Goal: Check status

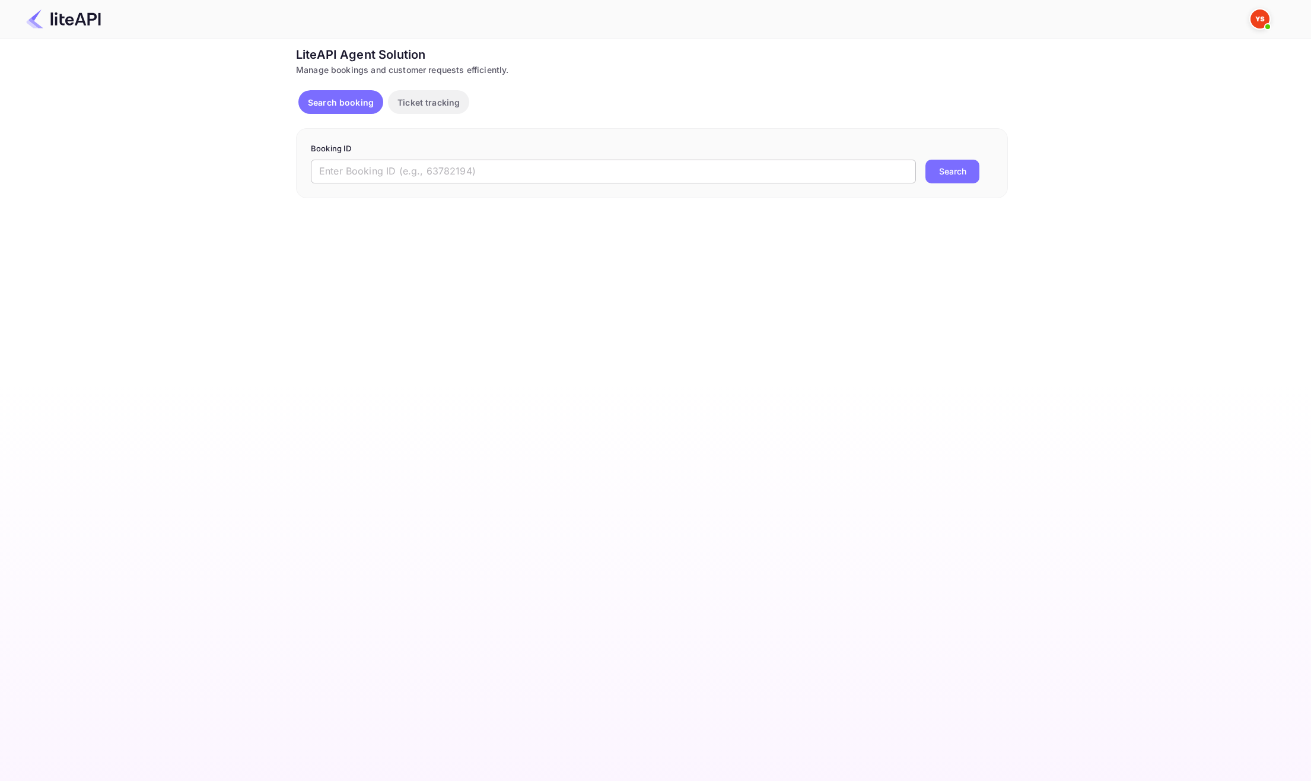
click at [486, 175] on input "text" at bounding box center [613, 172] width 605 height 24
paste input "8880582"
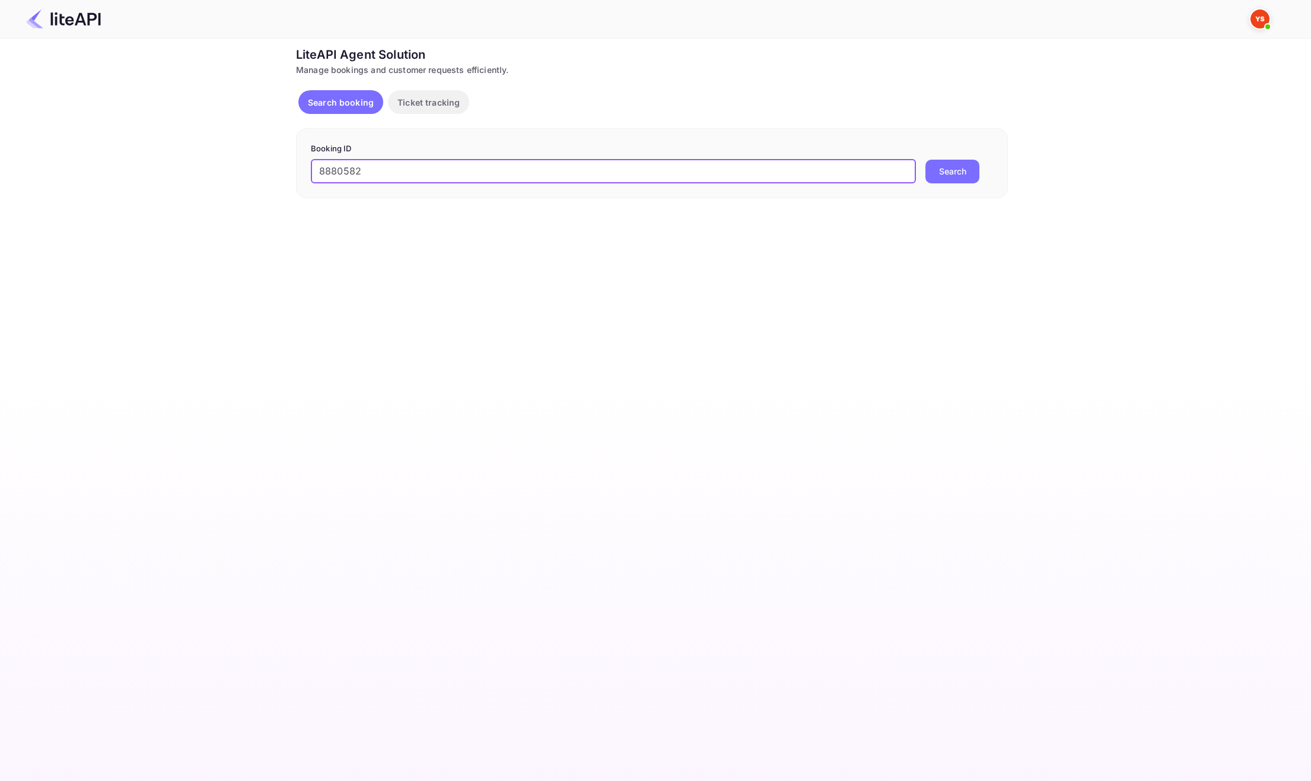
type input "8880582"
click at [954, 170] on button "Search" at bounding box center [952, 172] width 54 height 24
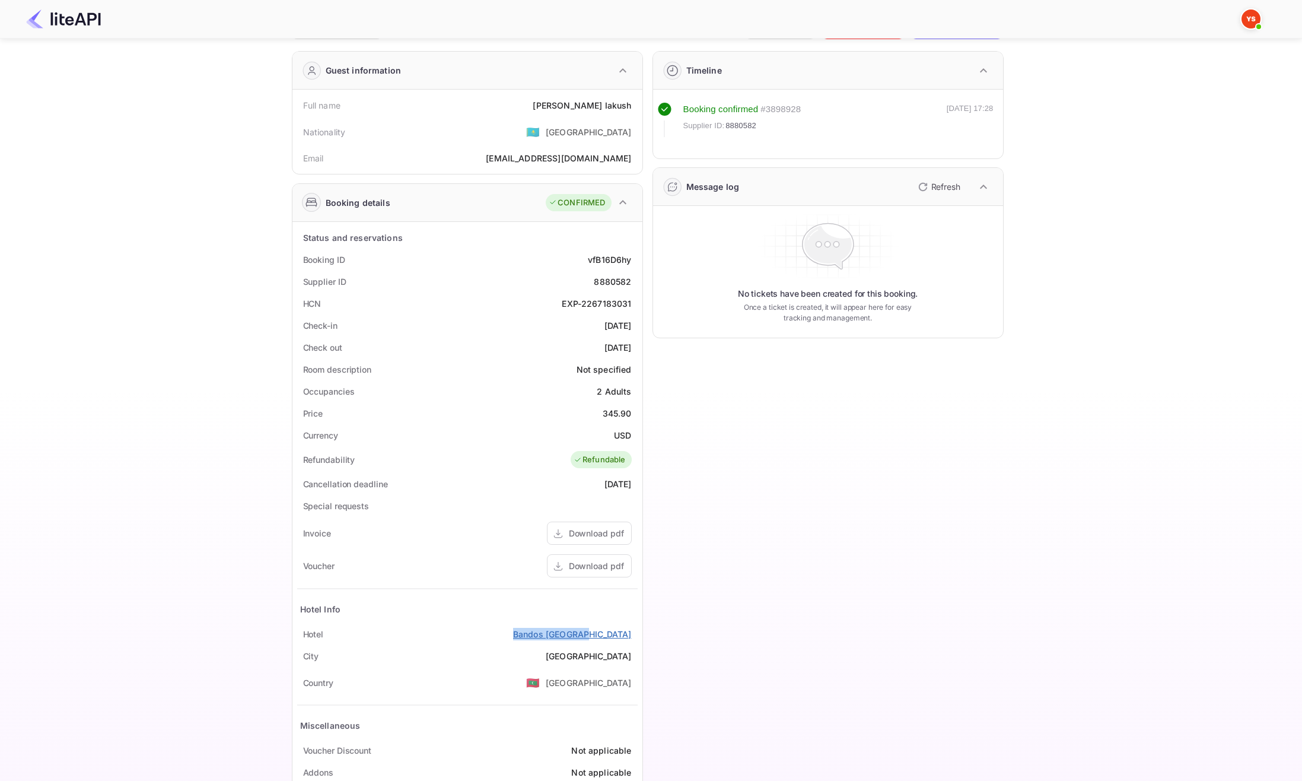
scroll to position [23, 0]
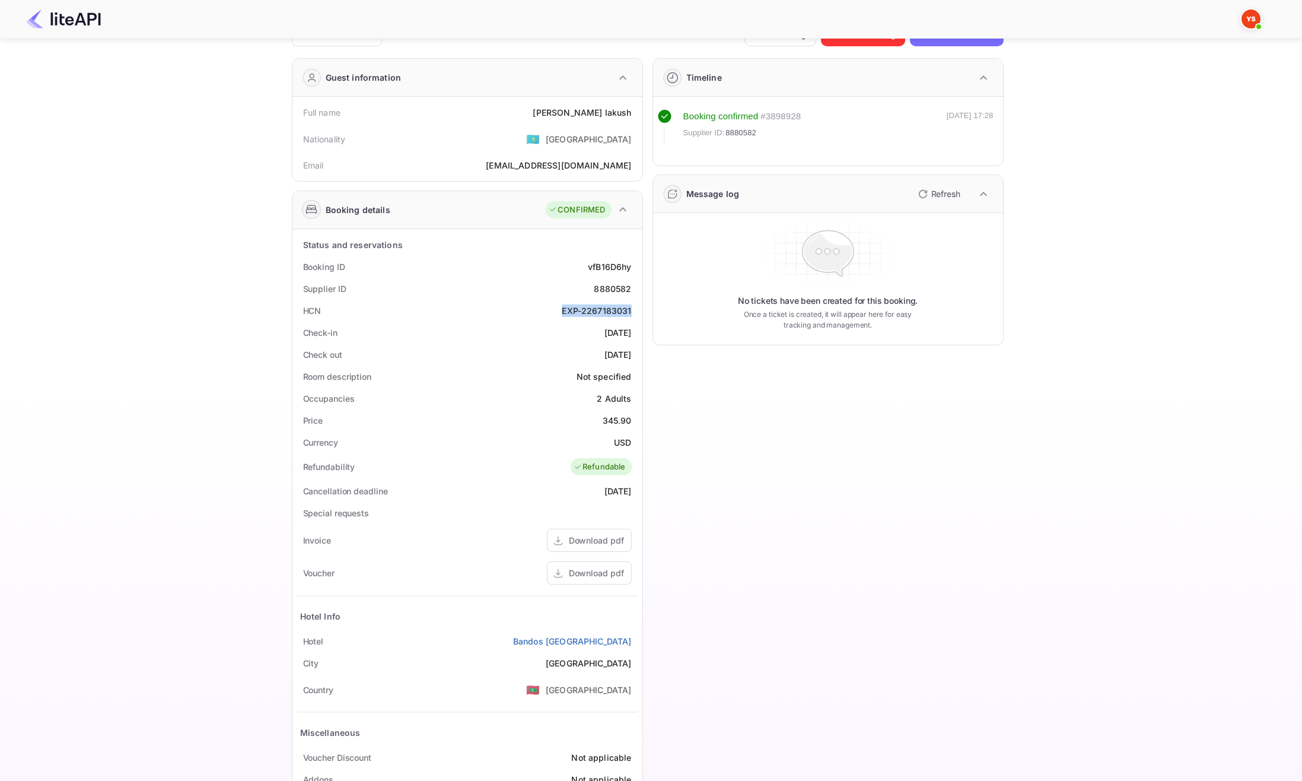
drag, startPoint x: 551, startPoint y: 311, endPoint x: 632, endPoint y: 309, distance: 81.3
click at [632, 309] on div "HCN EXP-2267183031" at bounding box center [467, 311] width 340 height 22
copy div "EXP-2267183031"
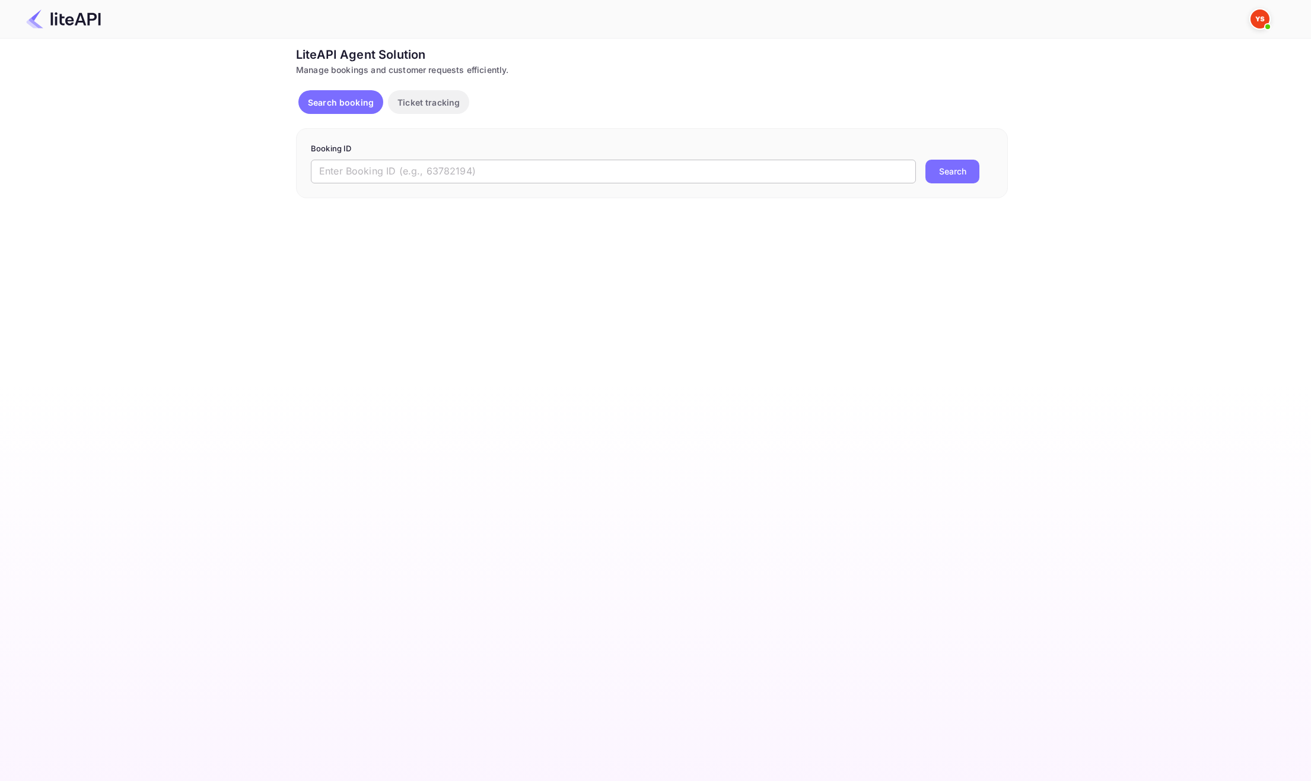
click at [541, 168] on input "text" at bounding box center [613, 172] width 605 height 24
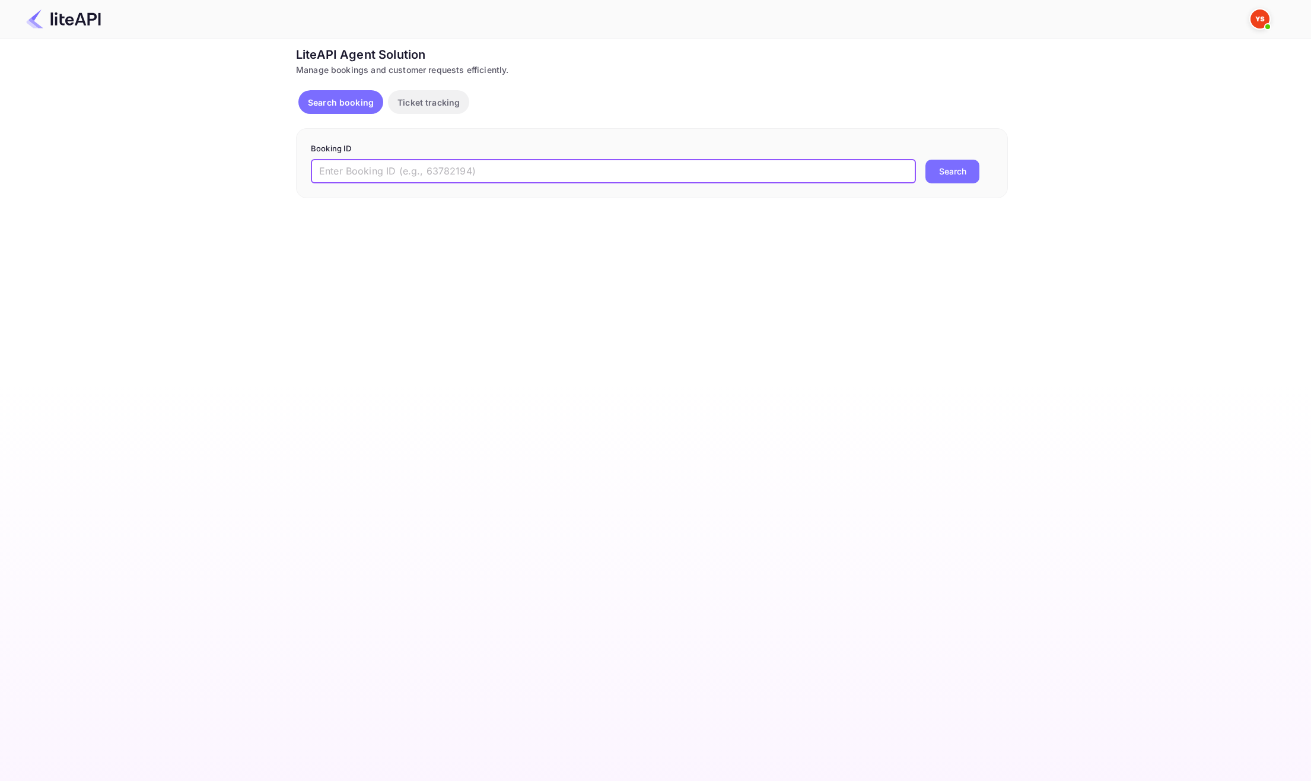
paste input "8806290"
type input "8806290"
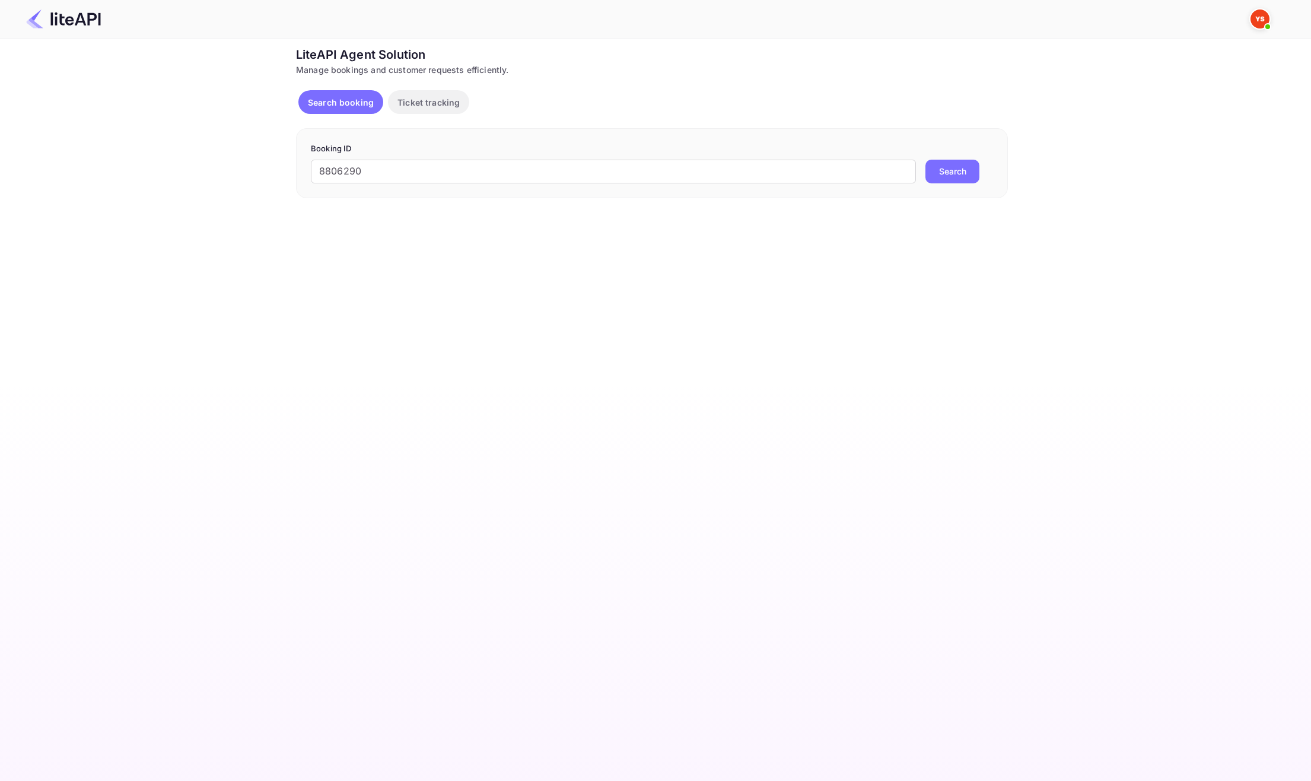
click at [949, 168] on button "Search" at bounding box center [952, 172] width 54 height 24
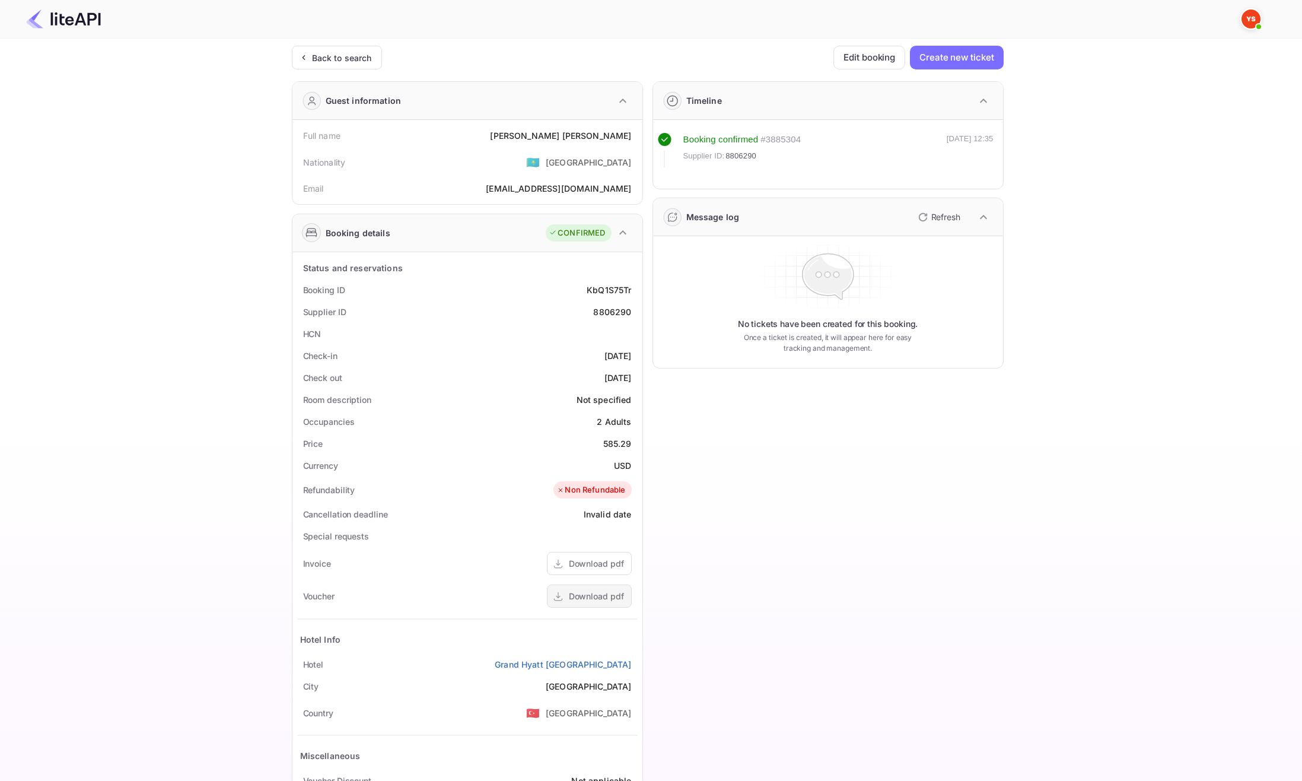
click at [594, 590] on div "Download pdf" at bounding box center [596, 596] width 55 height 12
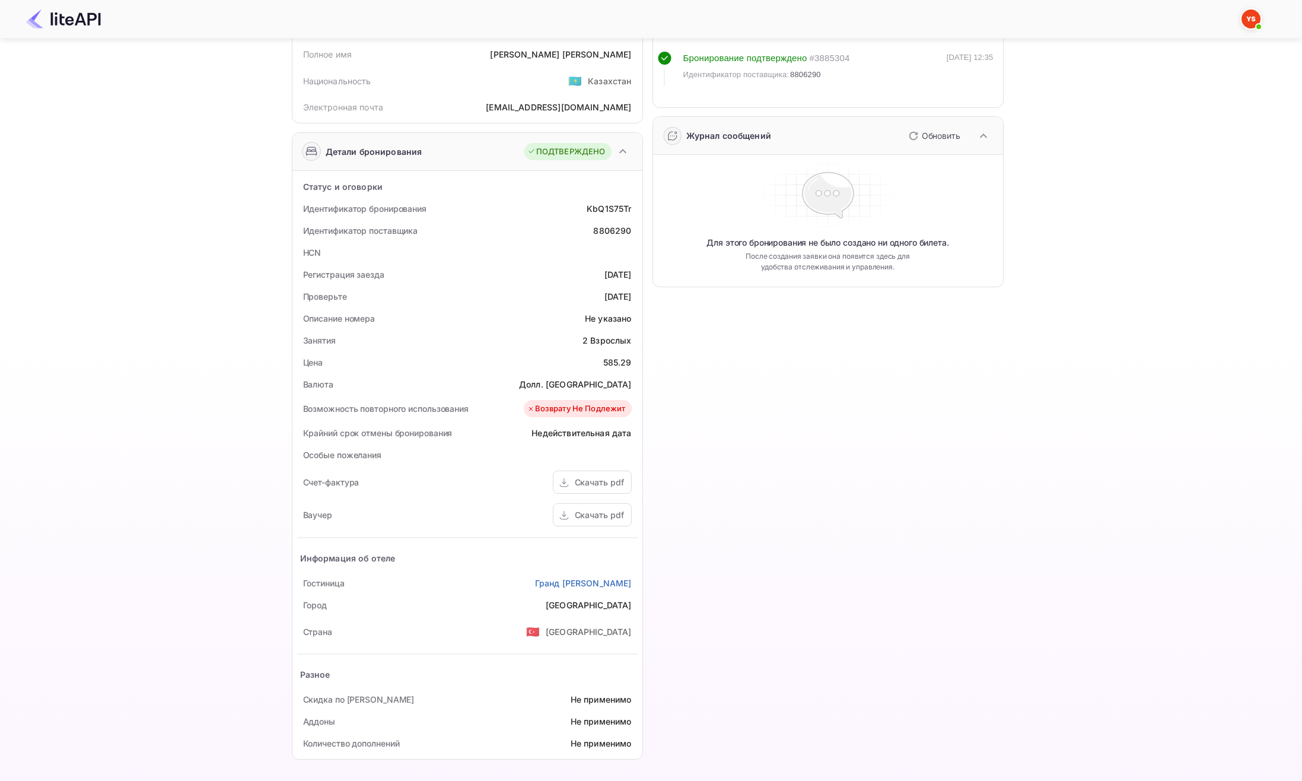
scroll to position [82, 0]
drag, startPoint x: 1077, startPoint y: 304, endPoint x: 1071, endPoint y: 307, distance: 7.4
click at [1077, 304] on div "Ticket Affiliate URL [URL][DOMAIN_NAME] Business partner name Nuitee Travel Cus…" at bounding box center [647, 364] width 1266 height 803
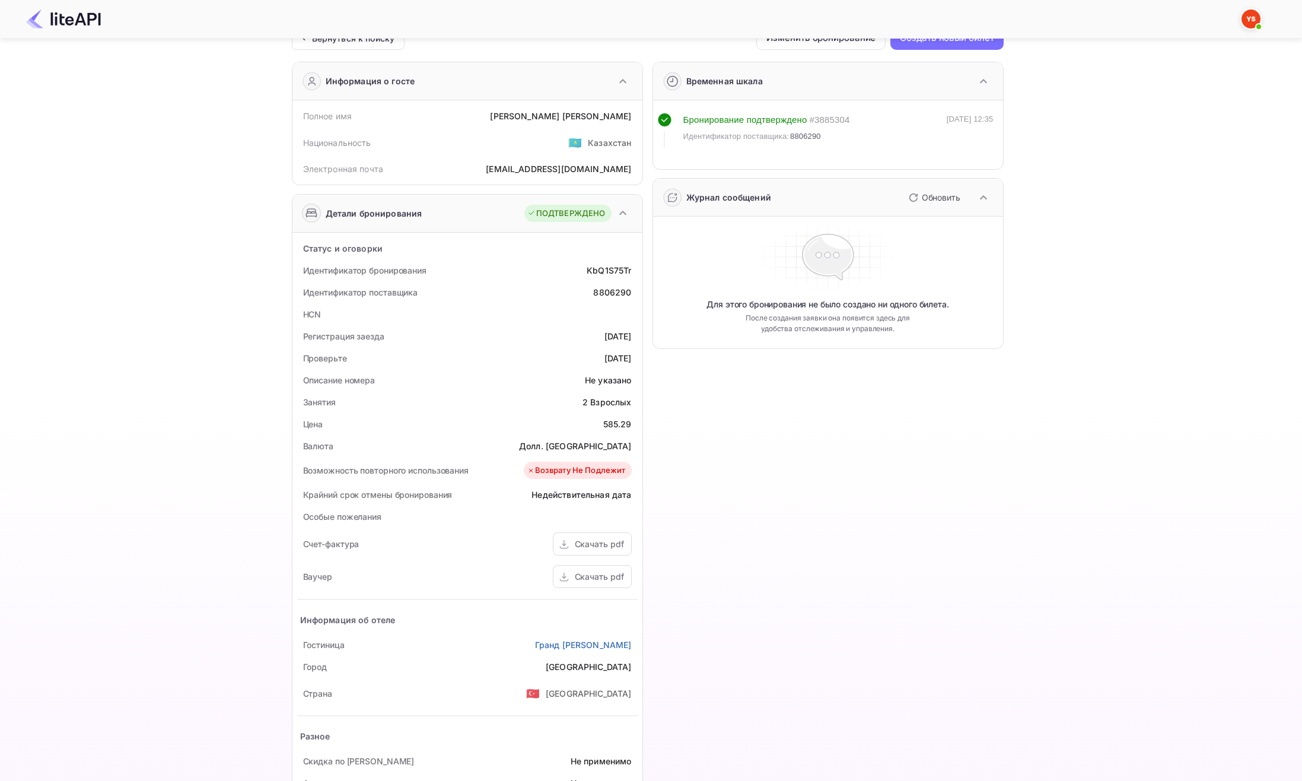
scroll to position [0, 0]
